Goal: Book appointment/travel/reservation

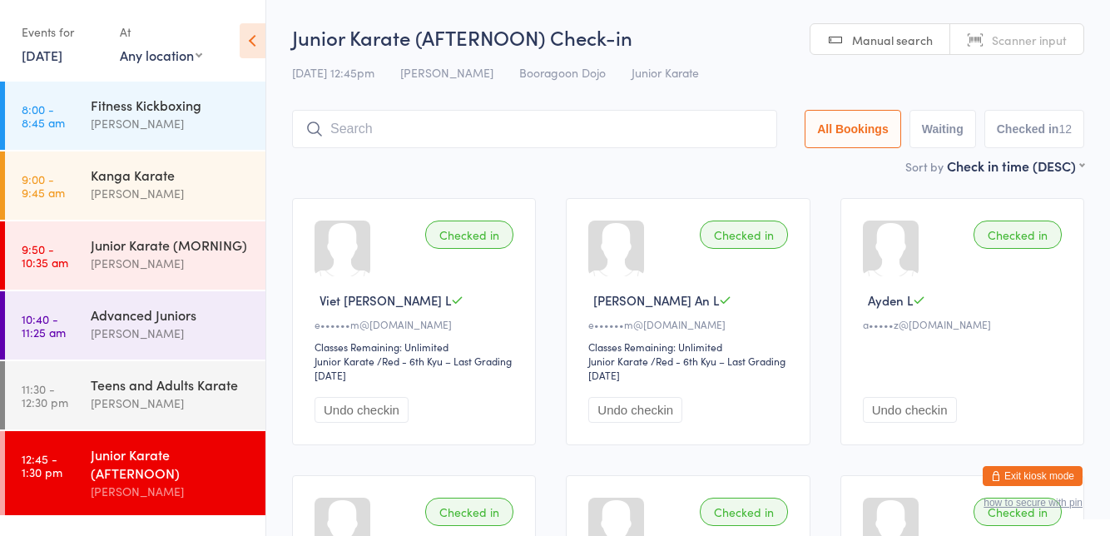
click at [1052, 471] on button "Exit kiosk mode" at bounding box center [1033, 476] width 100 height 20
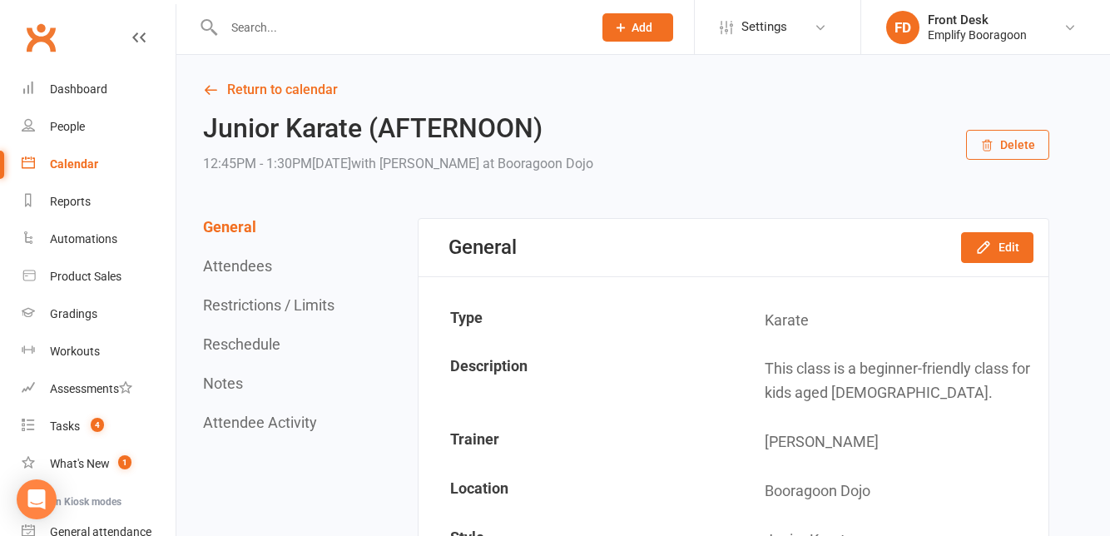
click at [65, 176] on link "Calendar" at bounding box center [99, 164] width 154 height 37
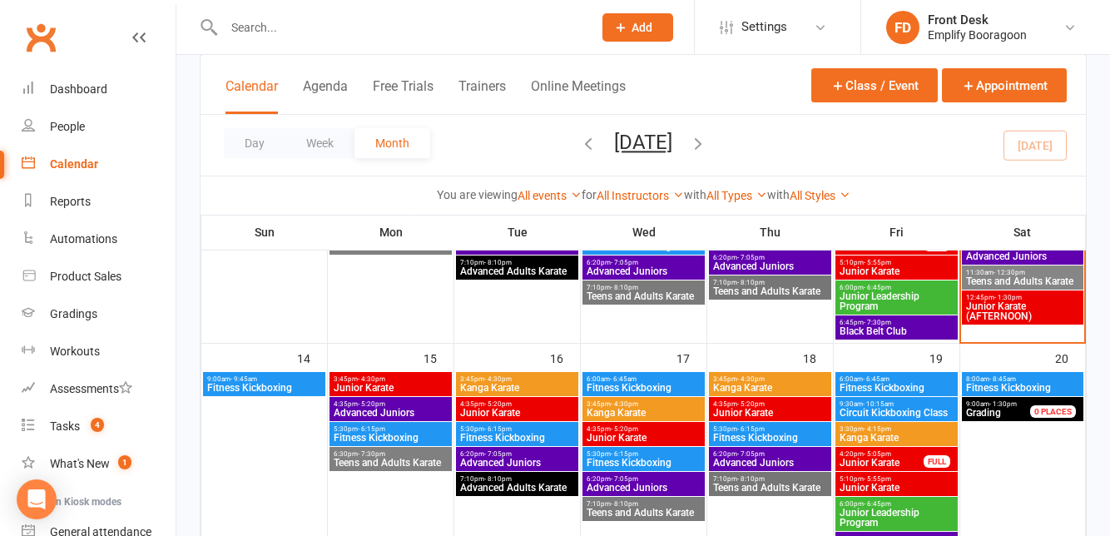
scroll to position [443, 0]
click at [804, 422] on div "5:30pm - 6:15pm Fitness Kickboxing" at bounding box center [770, 434] width 122 height 24
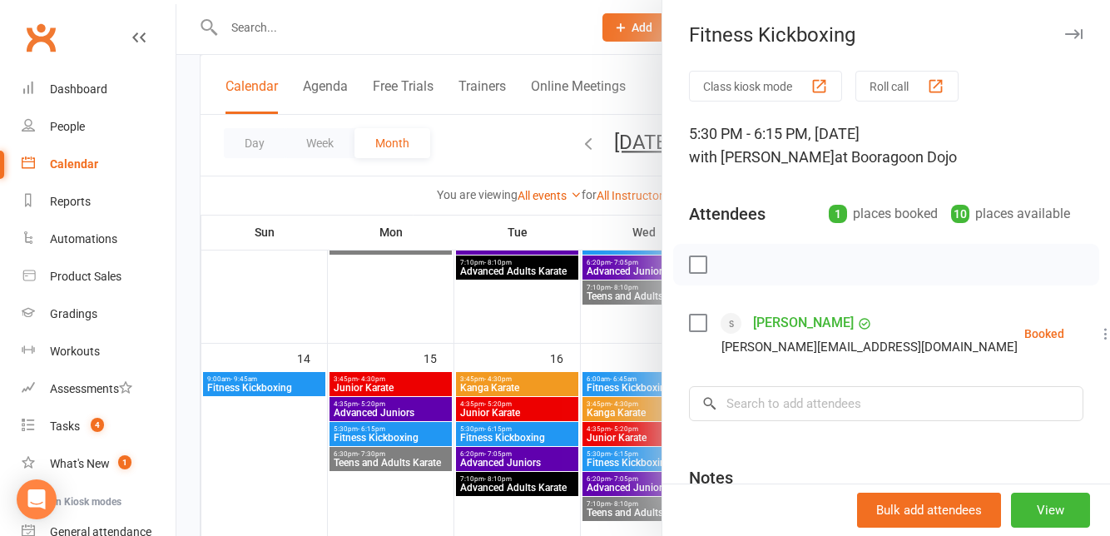
click at [1075, 43] on button "button" at bounding box center [1073, 34] width 20 height 20
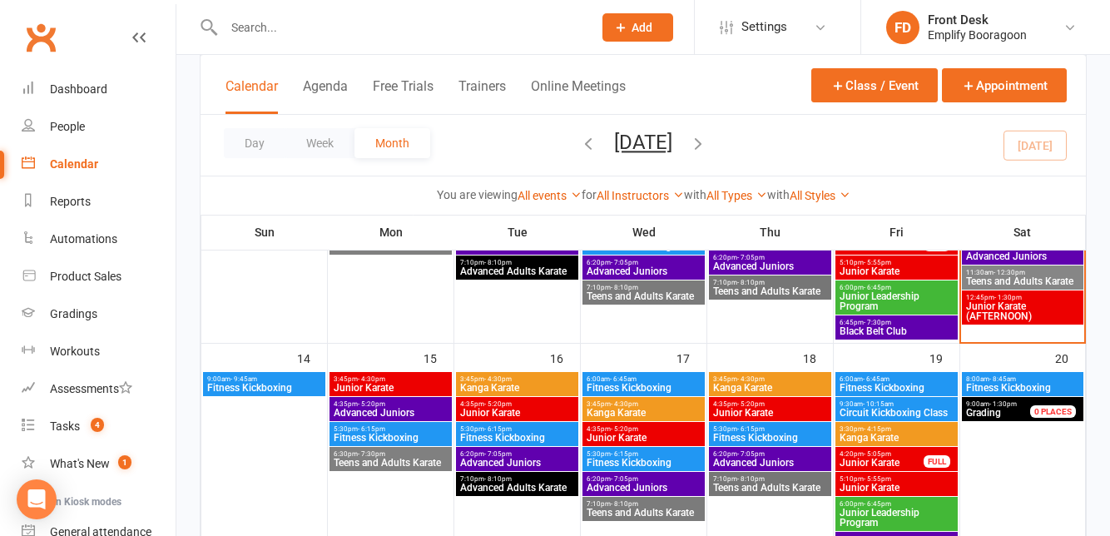
click at [784, 404] on span "4:35pm - 5:20pm" at bounding box center [770, 403] width 116 height 7
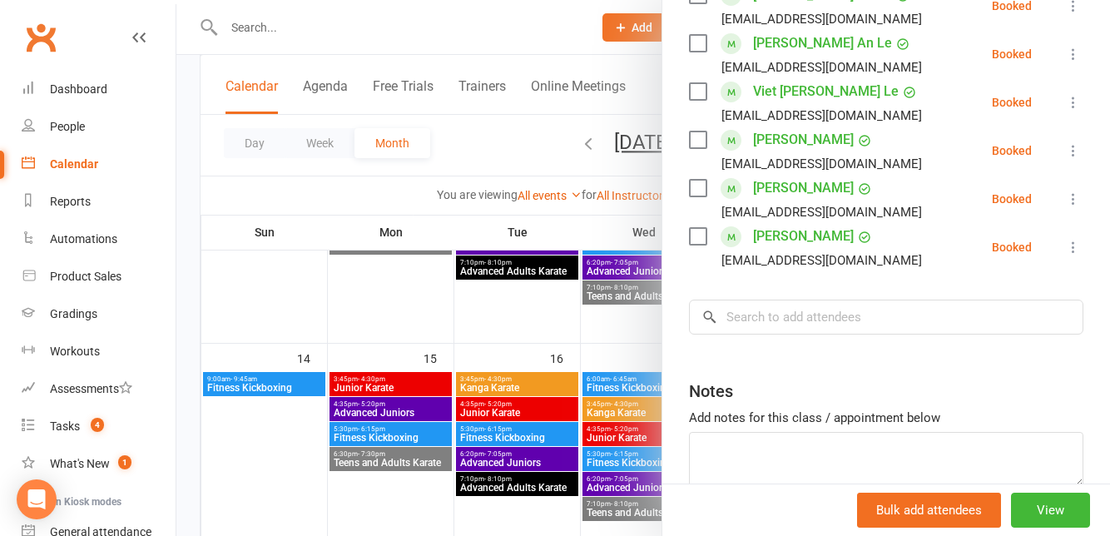
scroll to position [508, 0]
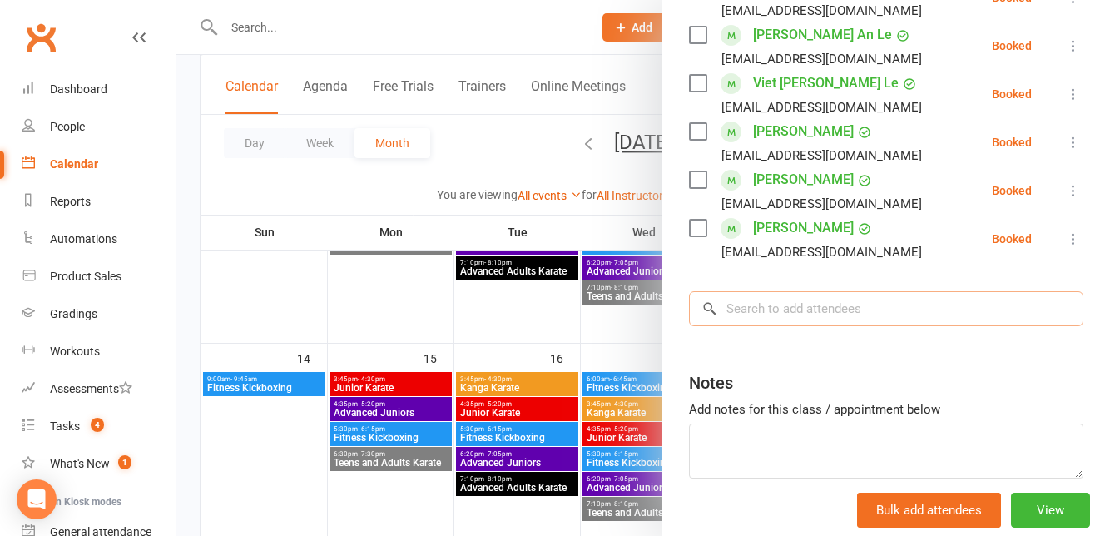
click at [886, 308] on input "search" at bounding box center [886, 308] width 394 height 35
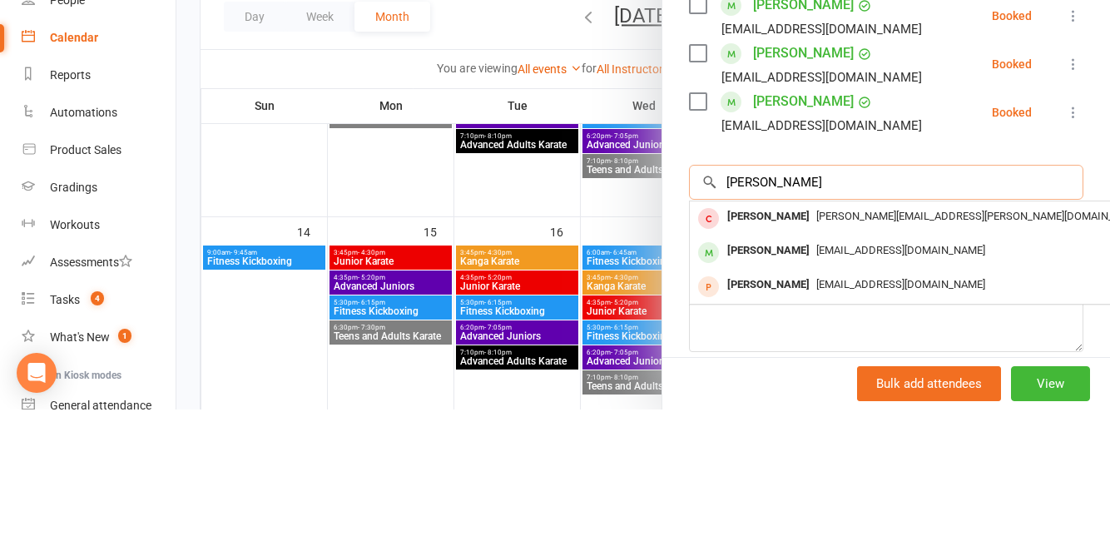
scroll to position [443, 0]
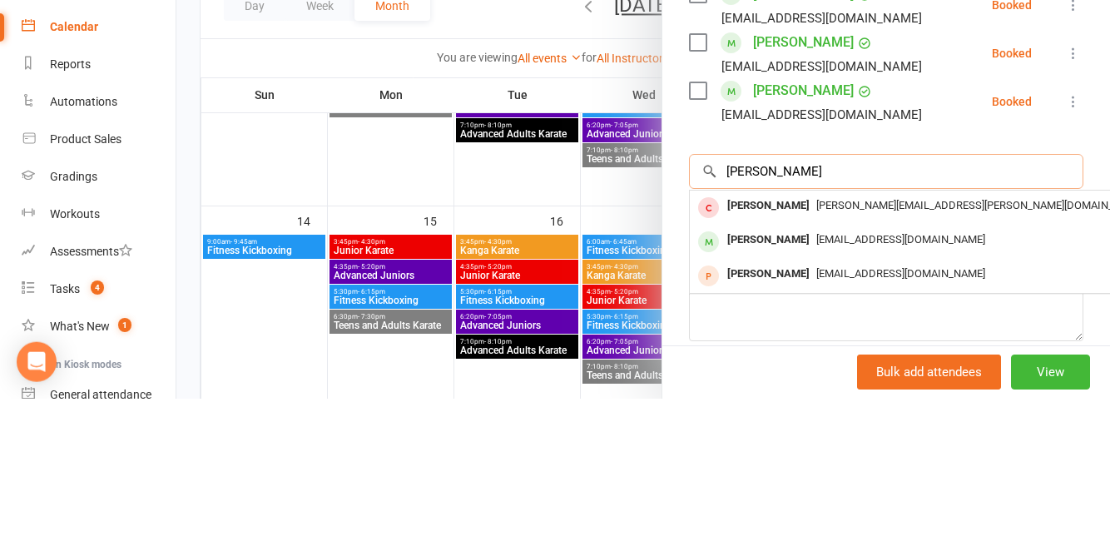
type input "Jude"
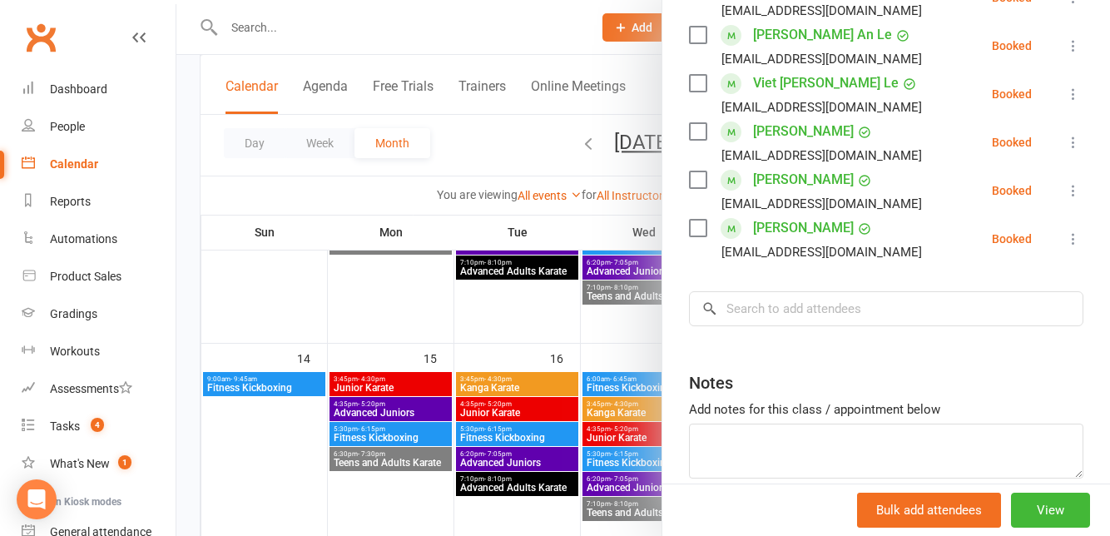
click at [787, 270] on div "Class kiosk mode Roll call 4:35 PM - 5:20 PM, Thursday, September, 18, 2025 wit…" at bounding box center [886, 62] width 448 height 998
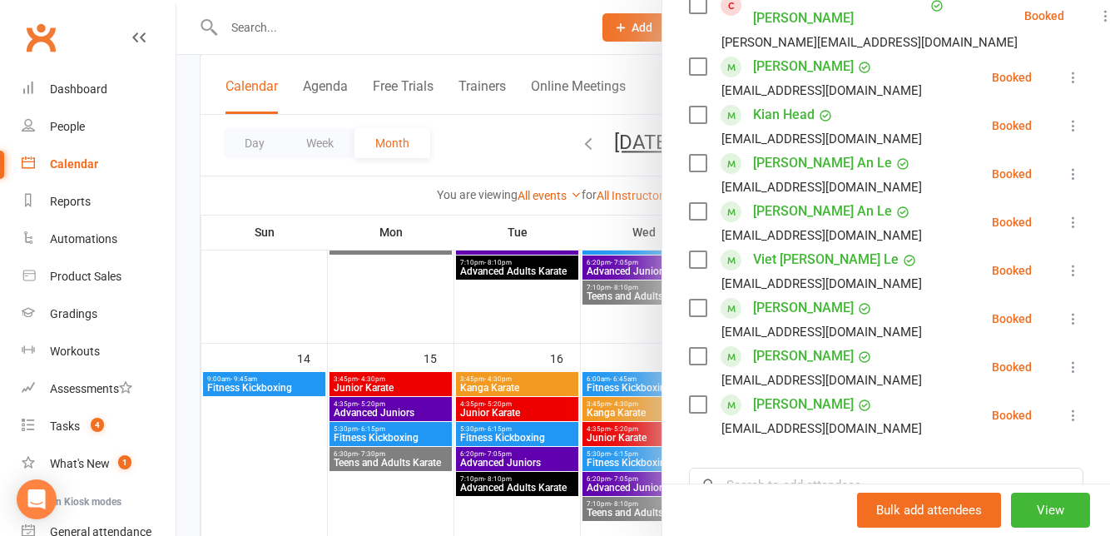
scroll to position [442, 0]
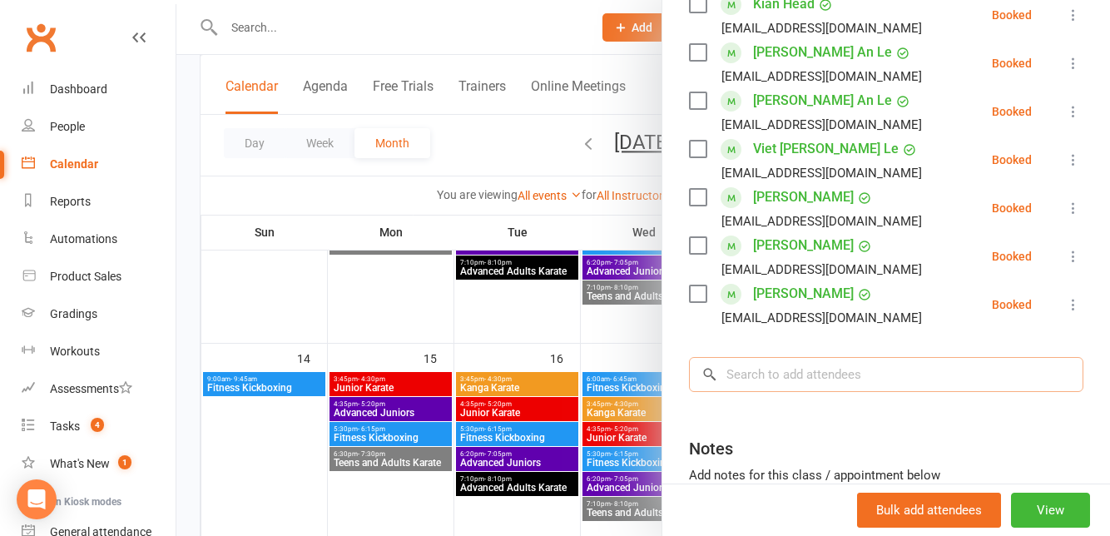
click at [882, 374] on input "search" at bounding box center [886, 374] width 394 height 35
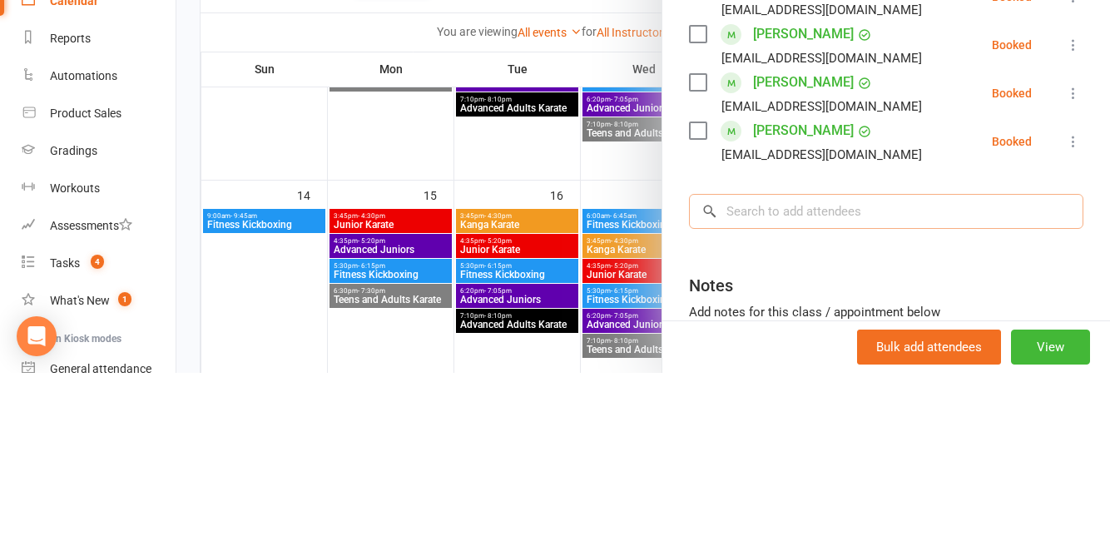
scroll to position [443, 0]
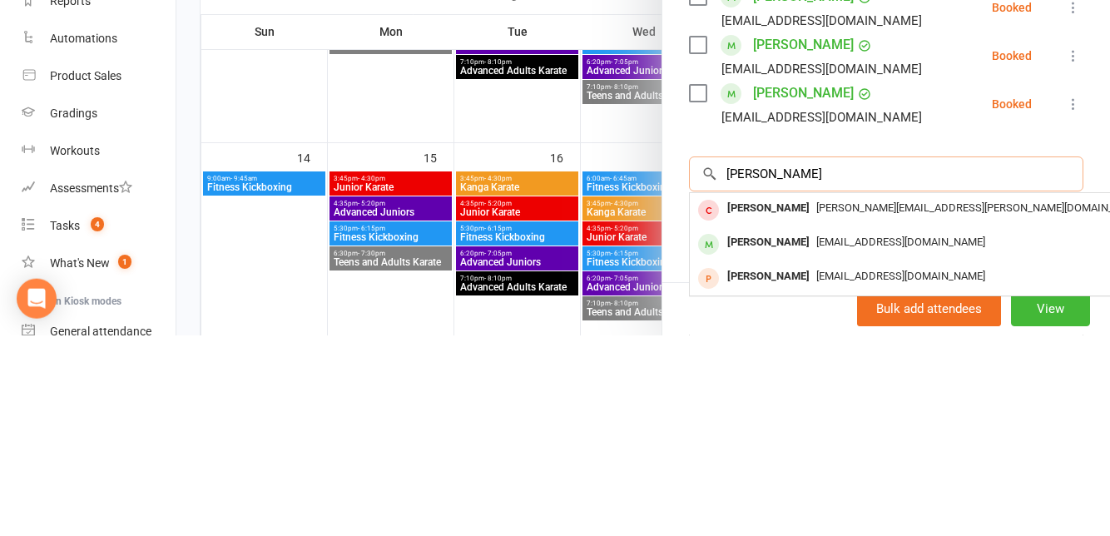
type input "Jude"
click at [914, 477] on div "Nikkishen@hotmail.com" at bounding box center [938, 477] width 484 height 24
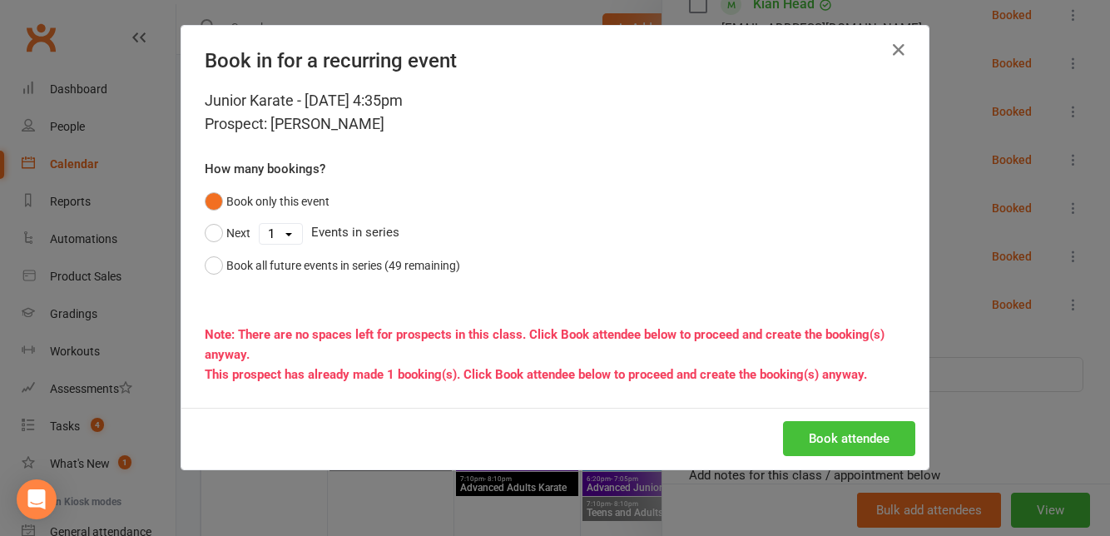
click at [867, 443] on button "Book attendee" at bounding box center [849, 438] width 132 height 35
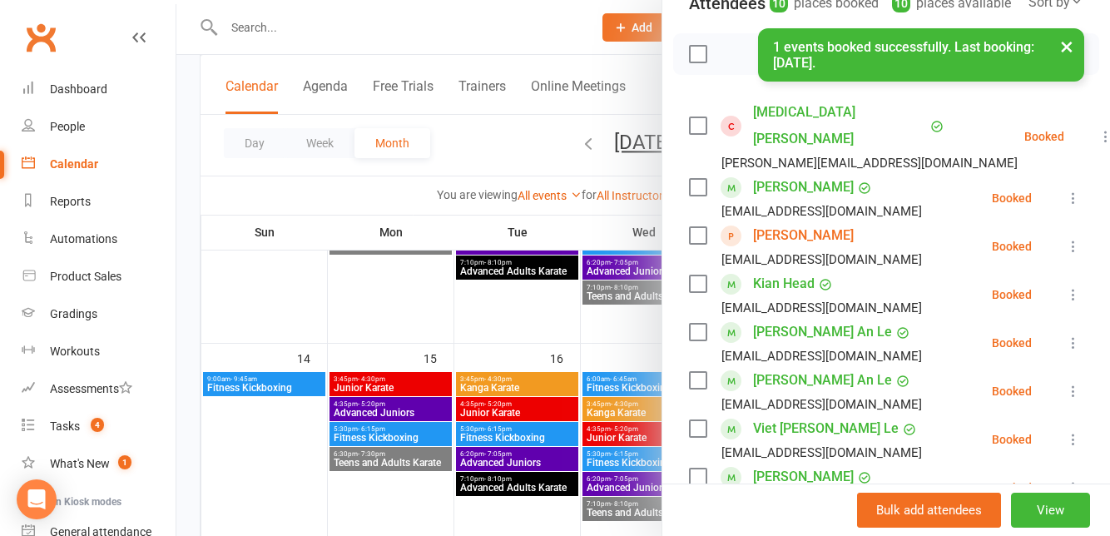
scroll to position [0, 0]
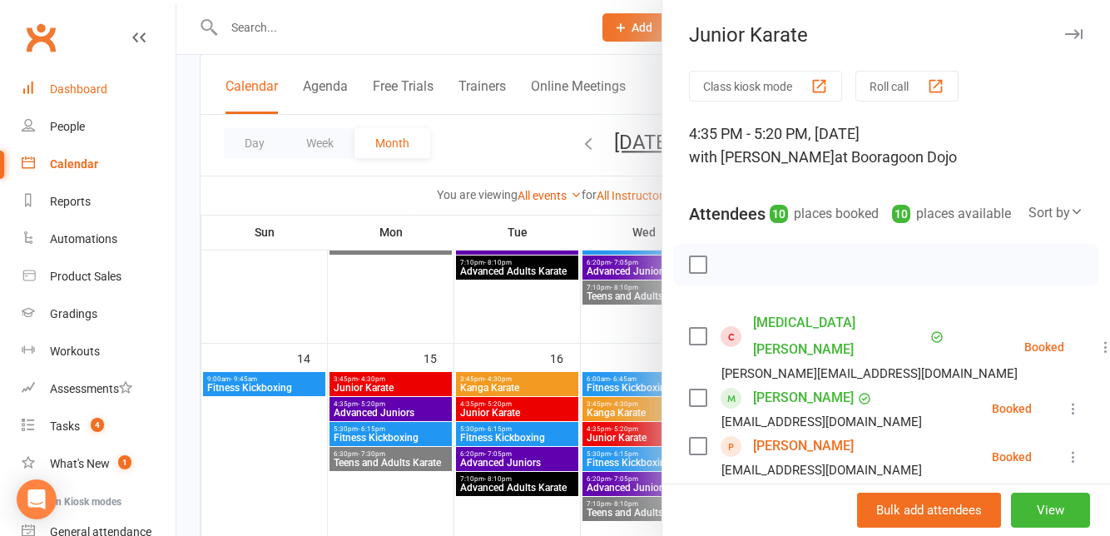
click at [98, 90] on div "Dashboard" at bounding box center [78, 88] width 57 height 13
